Goal: Task Accomplishment & Management: Manage account settings

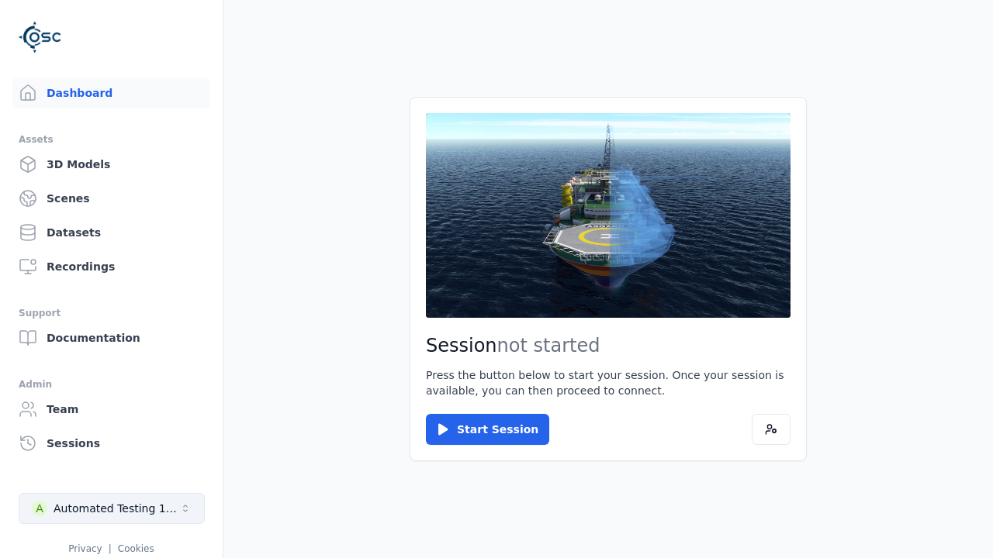
click at [112, 509] on div "Automated Testing 1 - Playwright" at bounding box center [117, 509] width 126 height 16
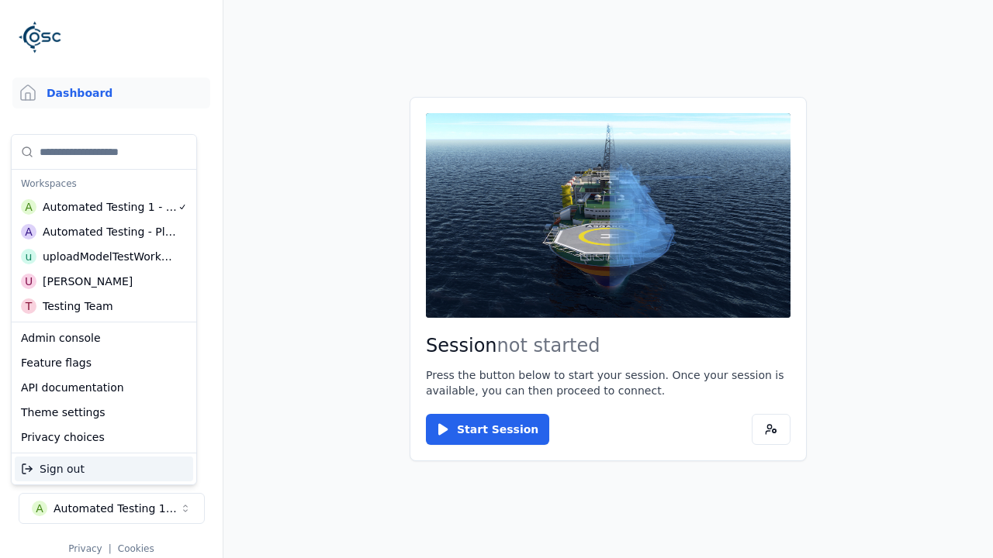
click at [104, 232] on div "Automated Testing - Playwright" at bounding box center [110, 232] width 134 height 16
click at [496, 279] on html "Support Dashboard Assets 3D Models Scenes Datasets Recordings Support Documenta…" at bounding box center [496, 279] width 993 height 558
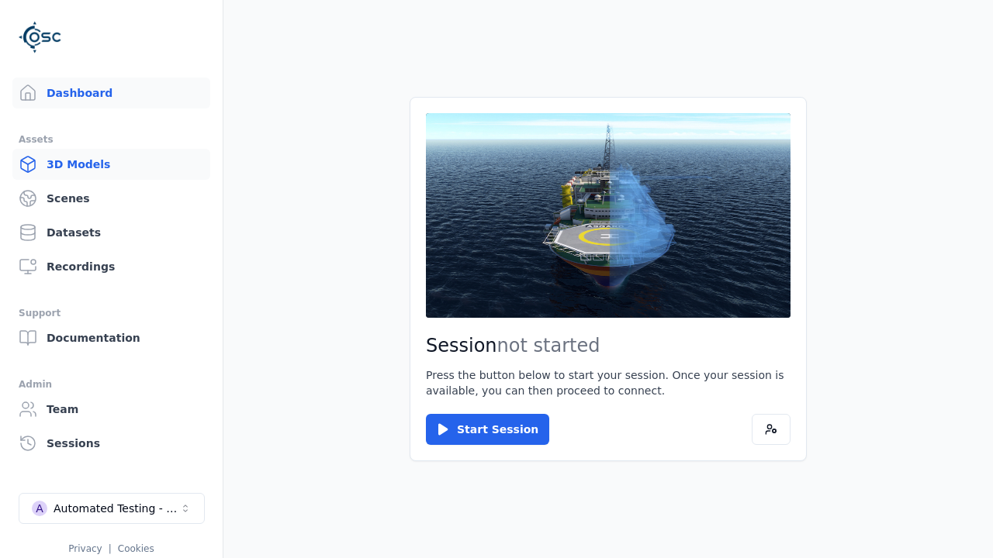
click at [111, 164] on link "3D Models" at bounding box center [111, 164] width 198 height 31
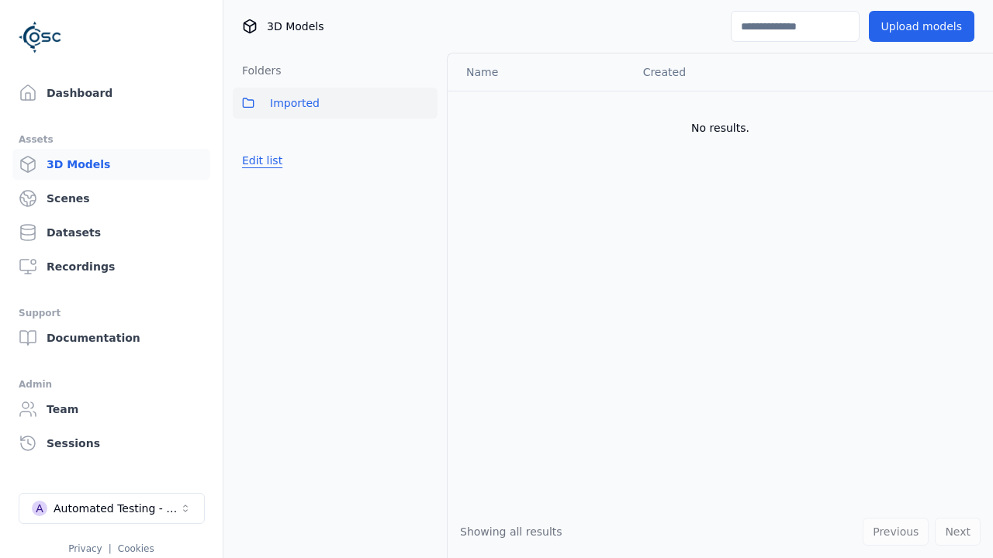
click at [261, 161] on button "Edit list" at bounding box center [262, 161] width 59 height 28
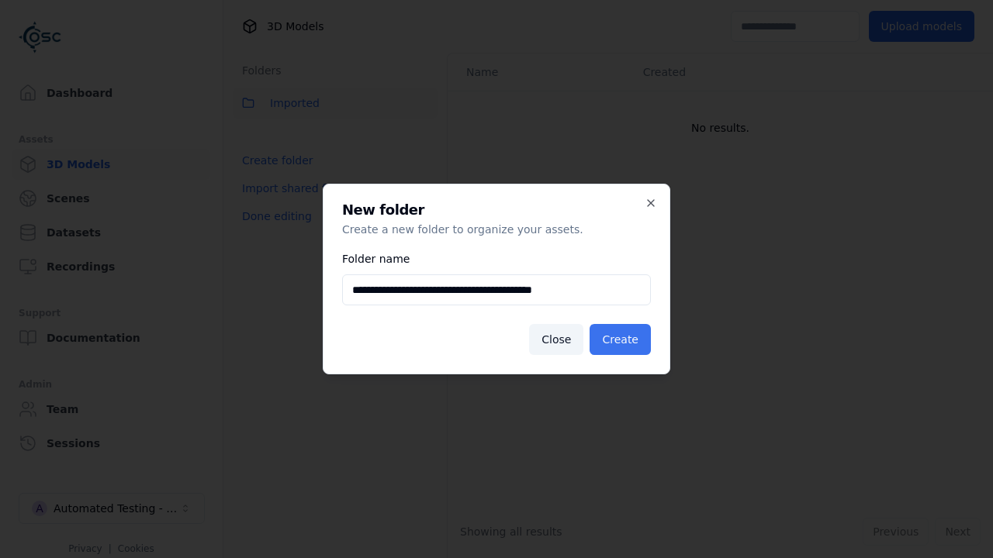
type input "**********"
click at [620, 340] on button "Create" at bounding box center [619, 339] width 61 height 31
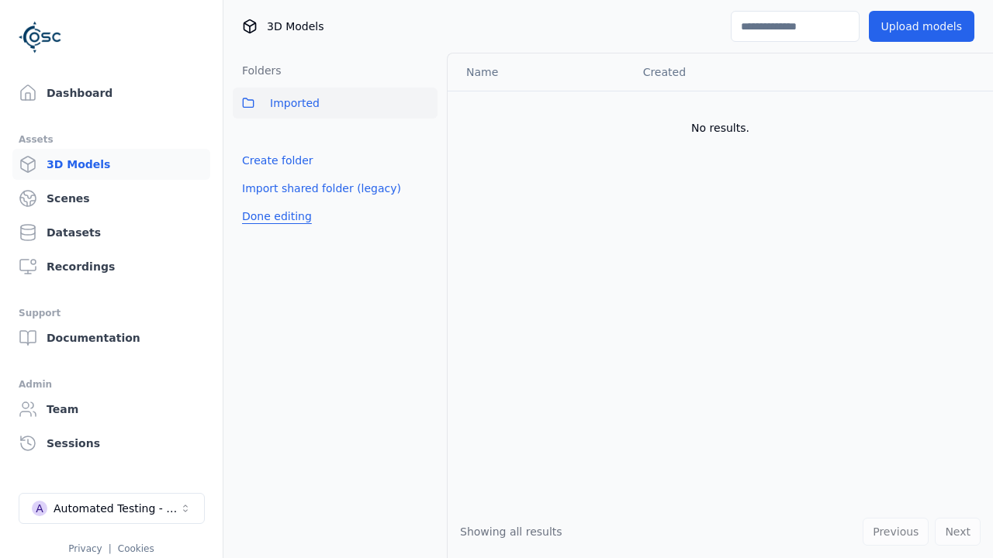
click at [277, 216] on button "Done editing" at bounding box center [277, 216] width 88 height 28
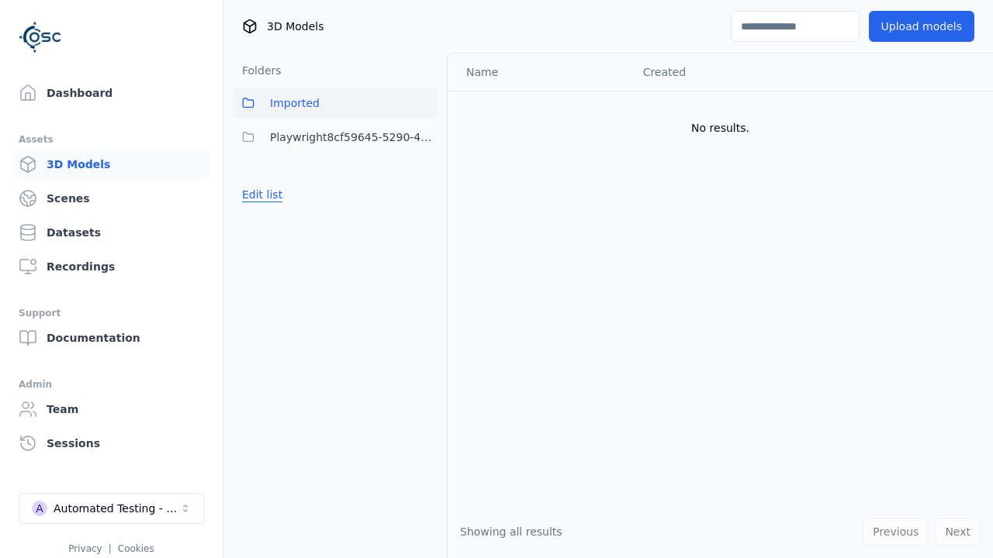
click at [261, 195] on button "Edit list" at bounding box center [262, 195] width 59 height 28
click at [425, 137] on html "Support Dashboard Assets 3D Models Scenes Datasets Recordings Support Documenta…" at bounding box center [496, 279] width 993 height 558
click at [424, 219] on div "Rename" at bounding box center [424, 218] width 104 height 25
